Goal: Information Seeking & Learning: Check status

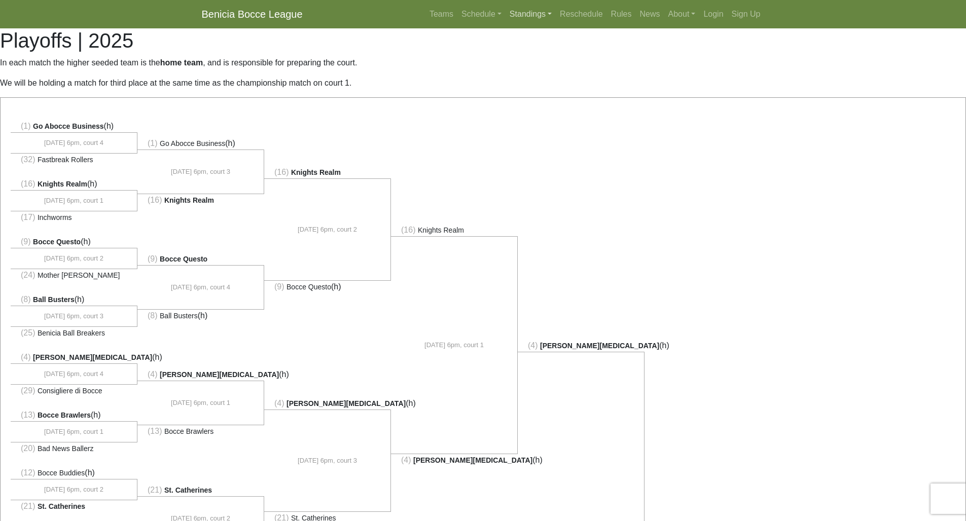
click at [514, 15] on link "Standings" at bounding box center [530, 14] width 50 height 20
click at [516, 121] on link "[DATE] Night" at bounding box center [547, 119] width 82 height 16
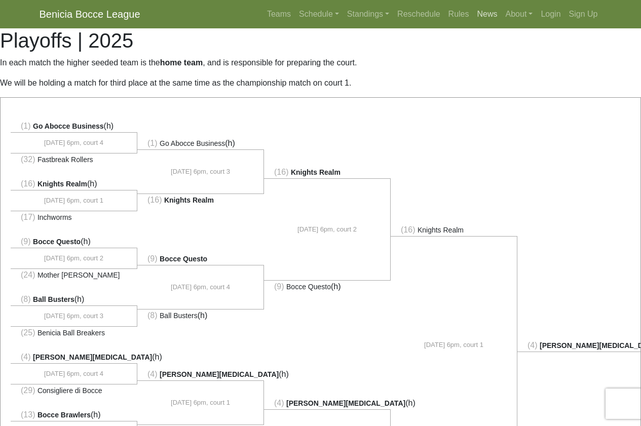
click at [484, 16] on link "News" at bounding box center [487, 14] width 28 height 20
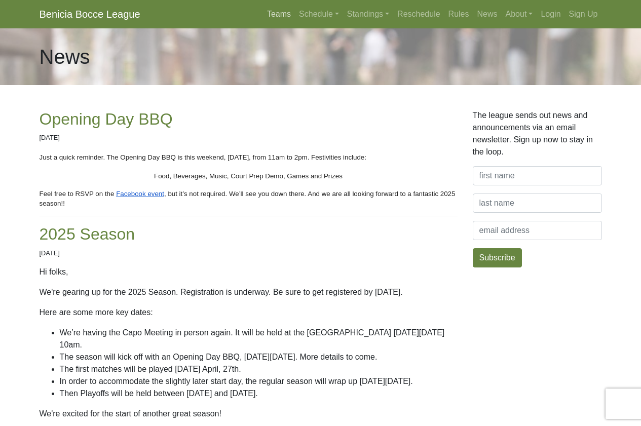
click at [266, 16] on link "Teams" at bounding box center [279, 14] width 32 height 20
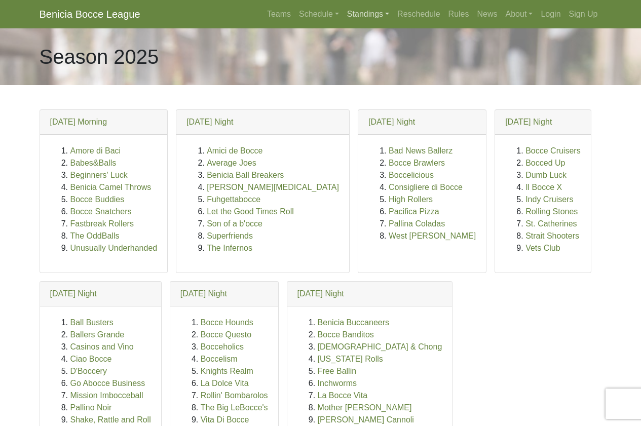
click at [376, 16] on link "Standings" at bounding box center [368, 14] width 50 height 20
